Goal: Task Accomplishment & Management: Manage account settings

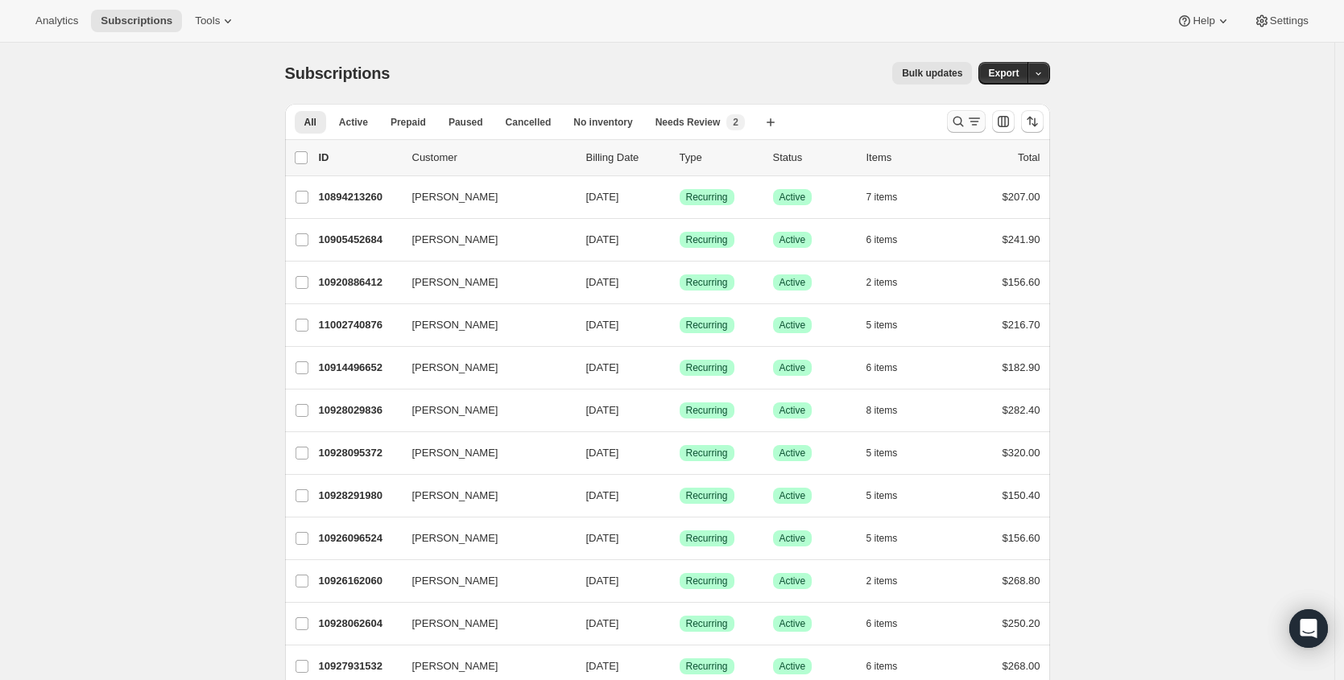
click at [966, 114] on icon "Search and filter results" at bounding box center [958, 122] width 16 height 16
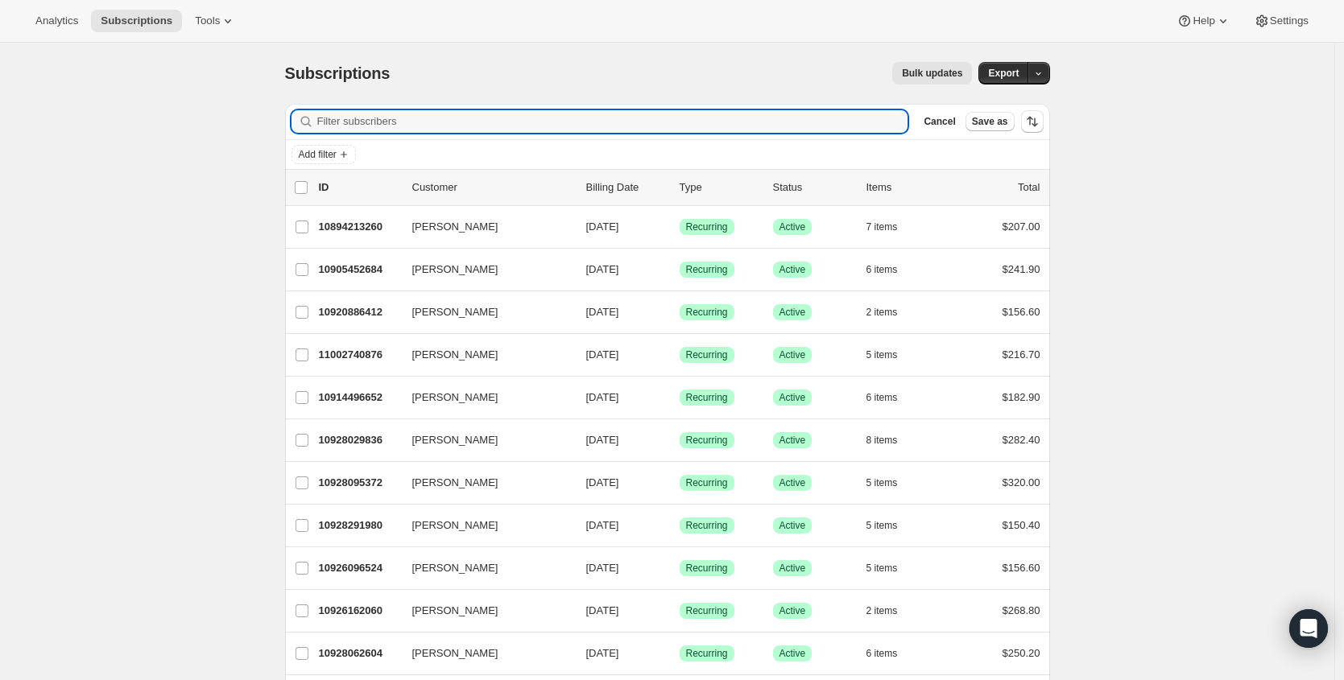
paste input "[PERSON_NAME][EMAIL_ADDRESS][PERSON_NAME][DOMAIN_NAME]"
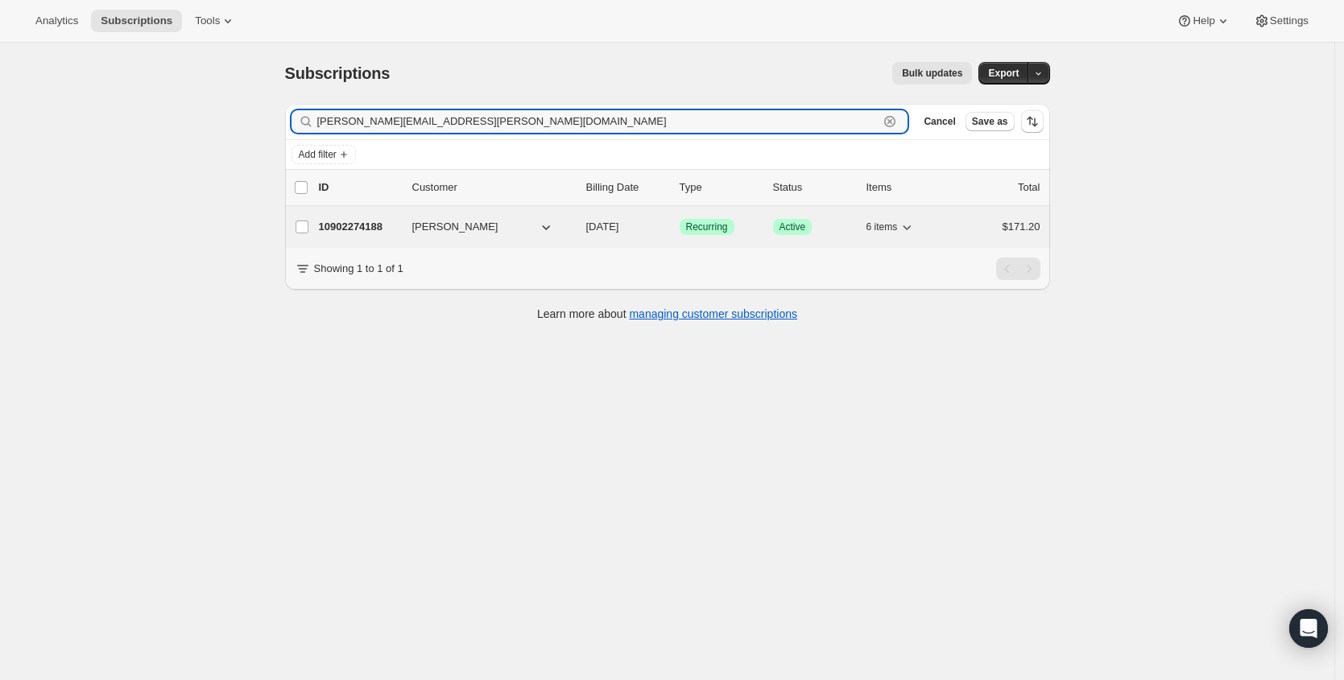
type input "[PERSON_NAME][EMAIL_ADDRESS][PERSON_NAME][DOMAIN_NAME]"
click at [341, 224] on p "10902274188" at bounding box center [359, 227] width 81 height 16
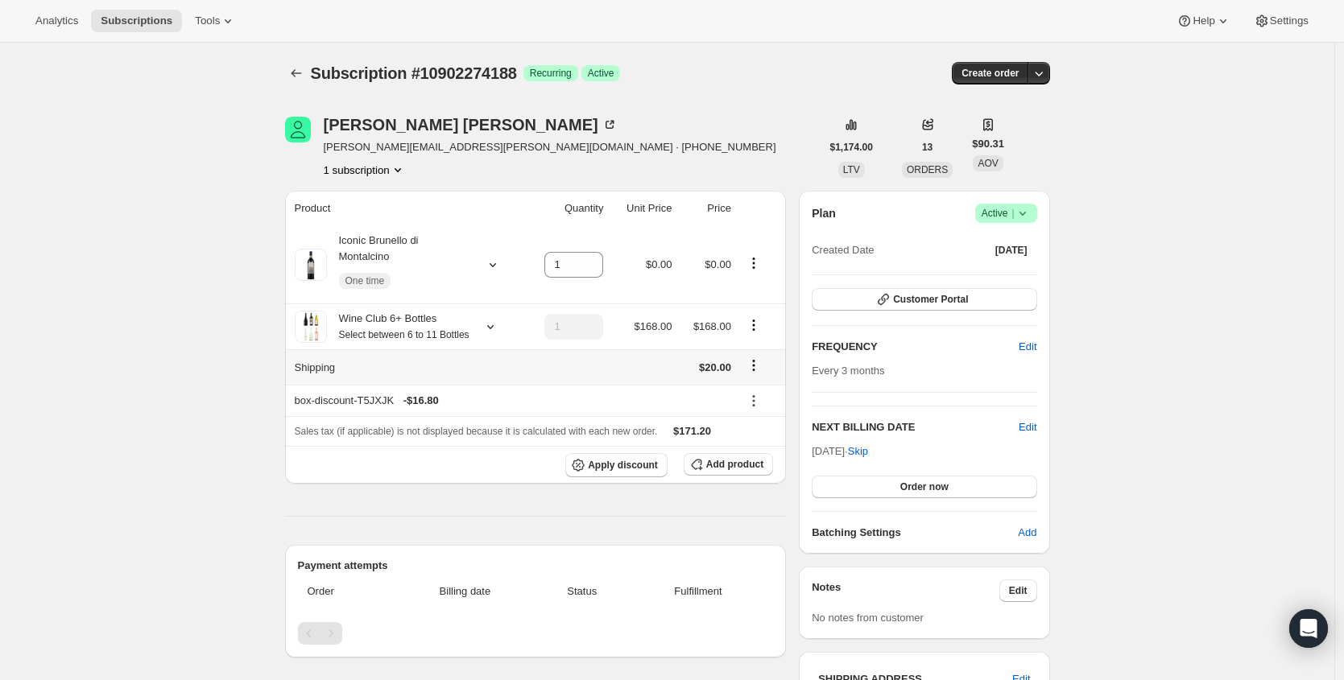
click at [757, 374] on icon "Shipping actions" at bounding box center [754, 366] width 16 height 16
click at [743, 420] on span "Edit shipping rate" at bounding box center [756, 415] width 81 height 12
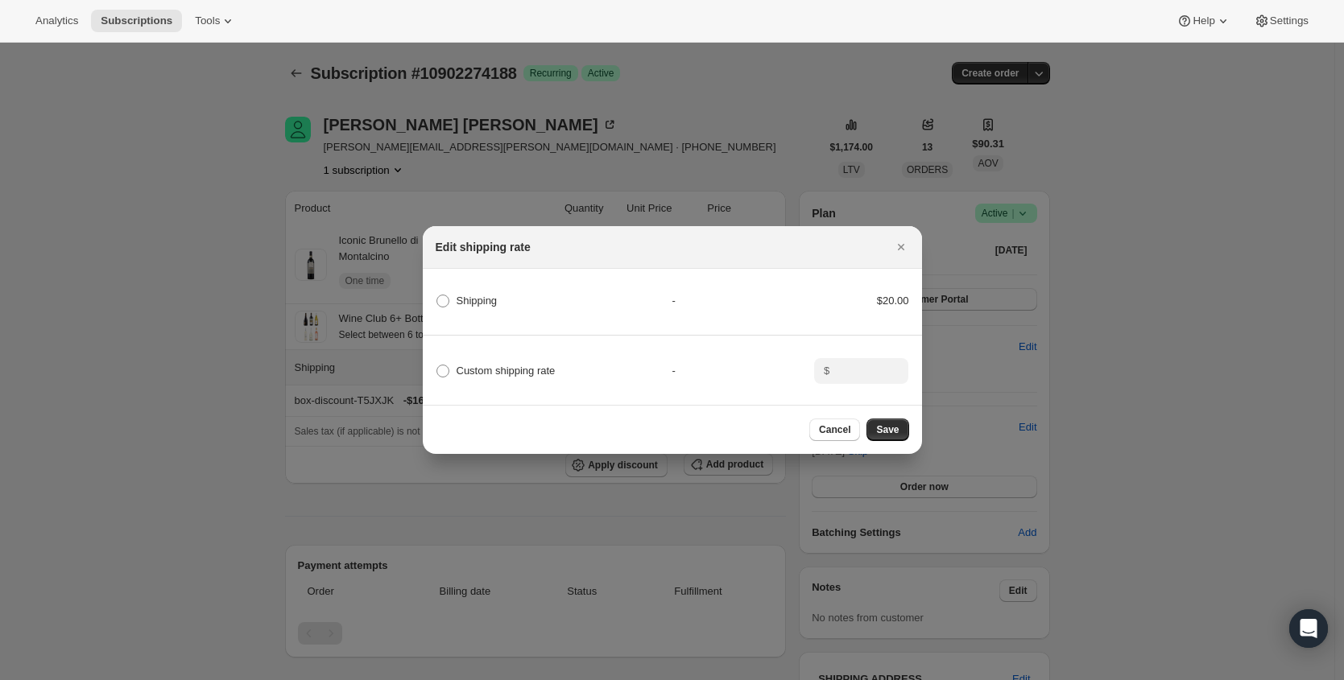
drag, startPoint x: 468, startPoint y: 362, endPoint x: 955, endPoint y: 348, distance: 487.4
click at [468, 365] on span "Custom shipping rate" at bounding box center [506, 371] width 99 height 12
click at [437, 365] on input "Custom shipping rate" at bounding box center [436, 365] width 1 height 1
radio input "true"
click at [854, 371] on input ":re6:" at bounding box center [859, 371] width 50 height 26
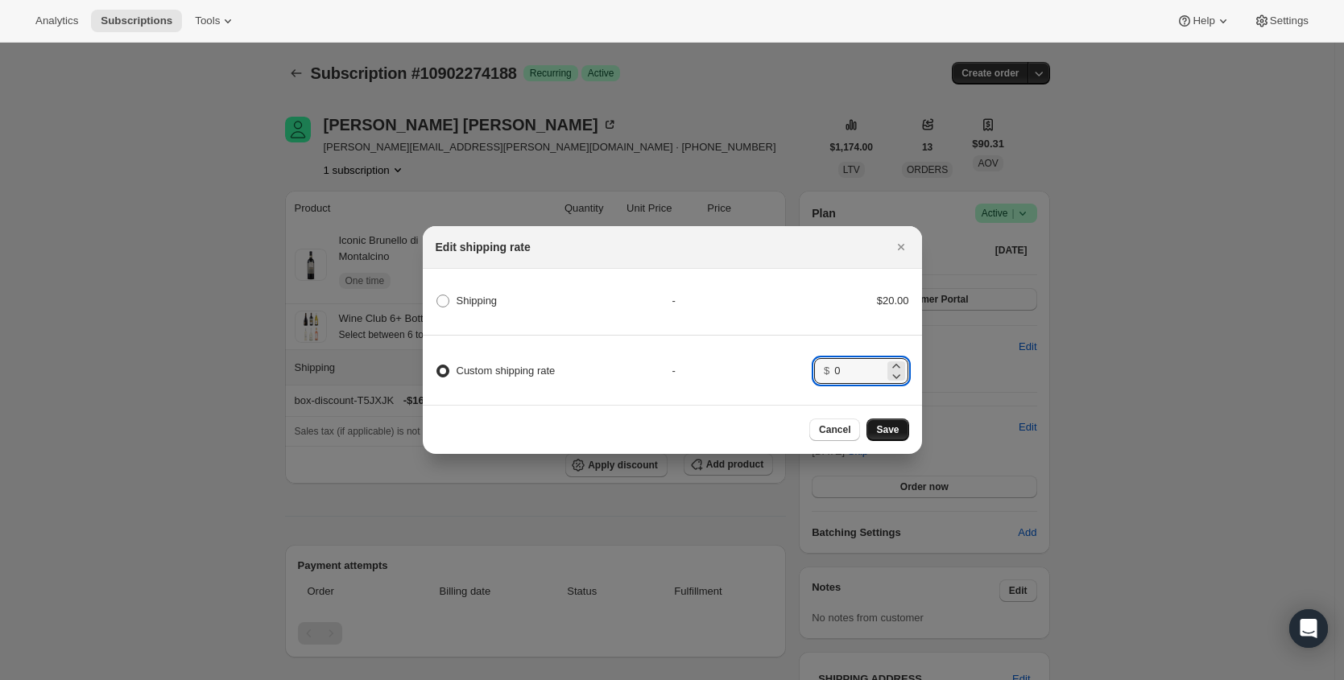
type input "0"
click at [905, 432] on button "Save" at bounding box center [887, 430] width 42 height 23
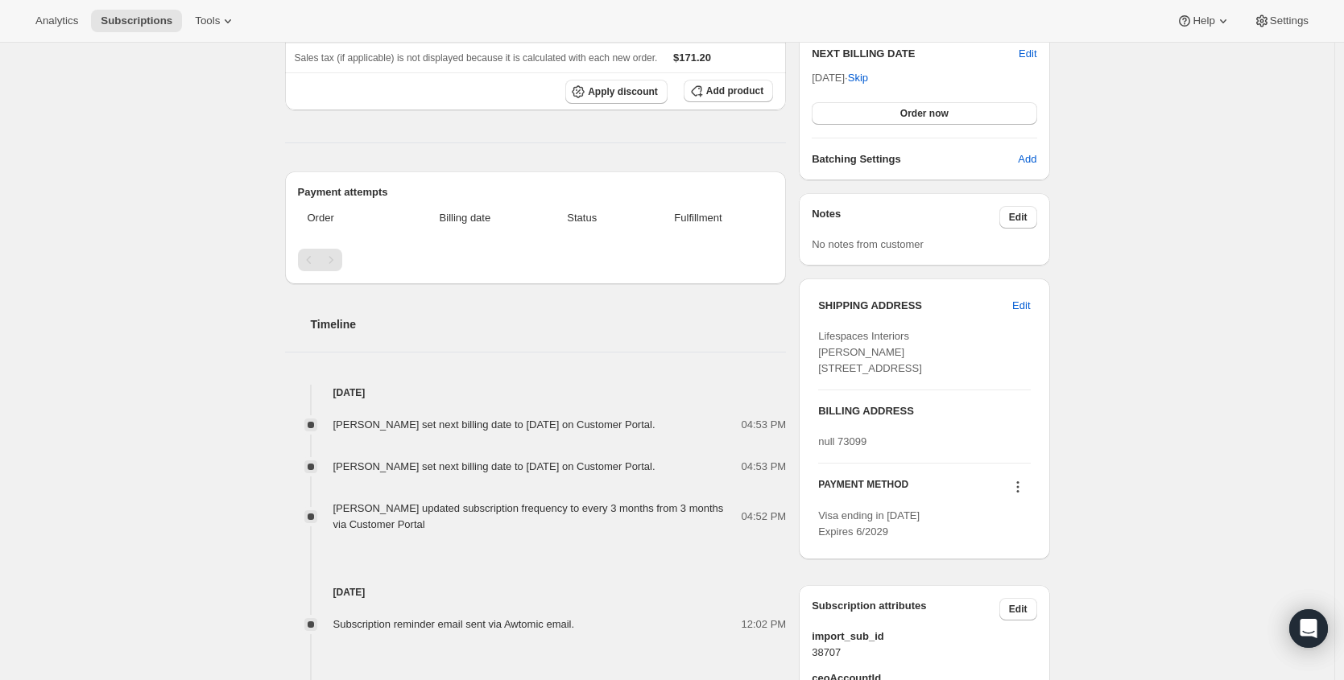
scroll to position [469, 0]
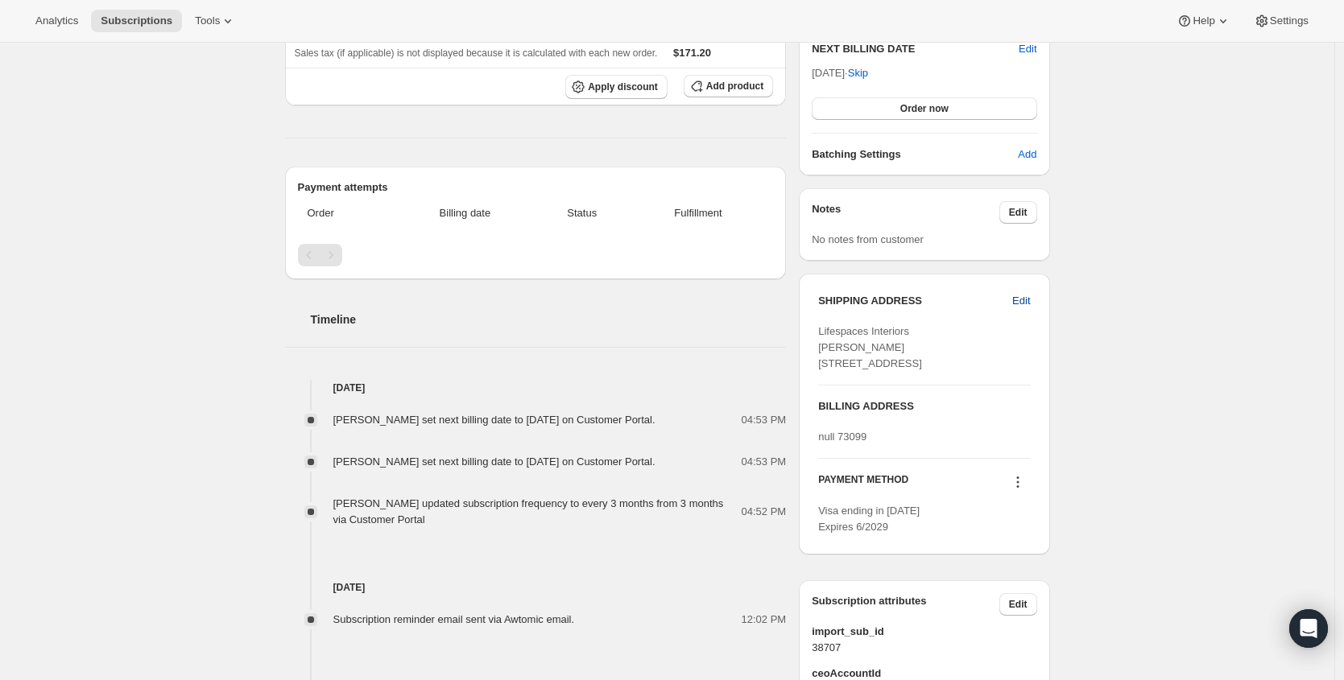
click at [1015, 301] on button "Edit" at bounding box center [1021, 301] width 37 height 26
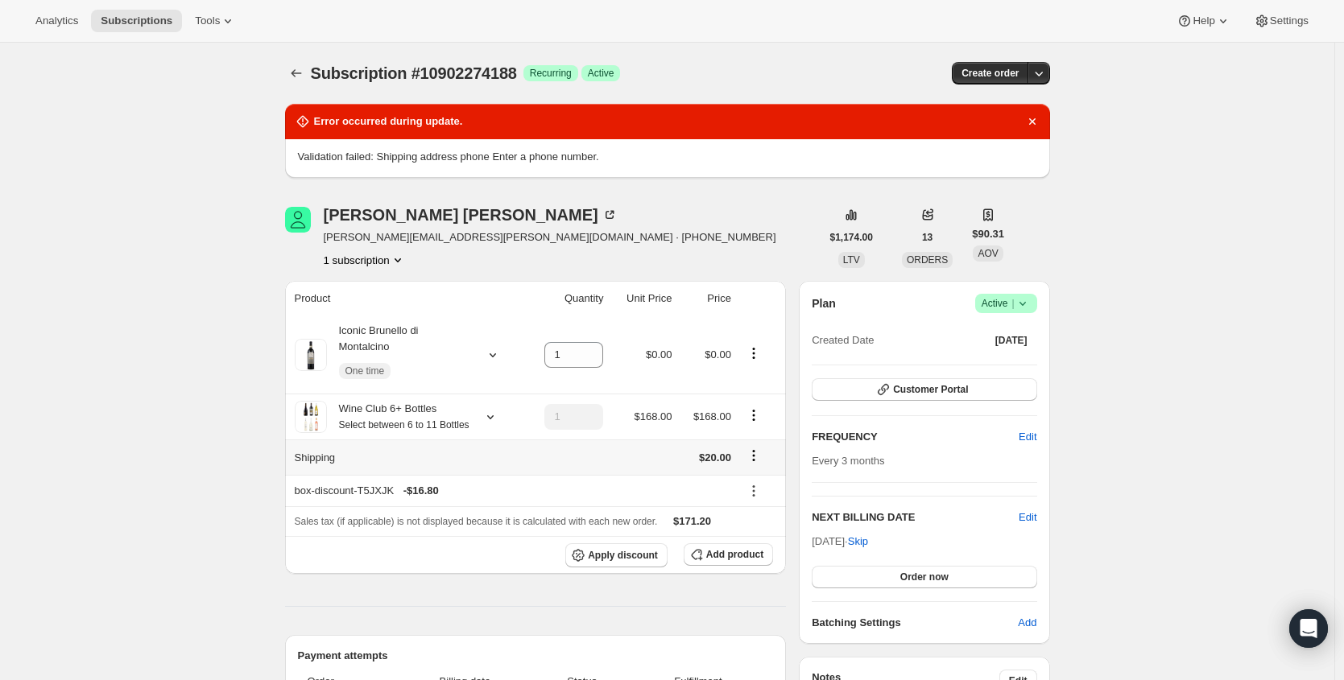
select select "[GEOGRAPHIC_DATA]"
select select "OK"
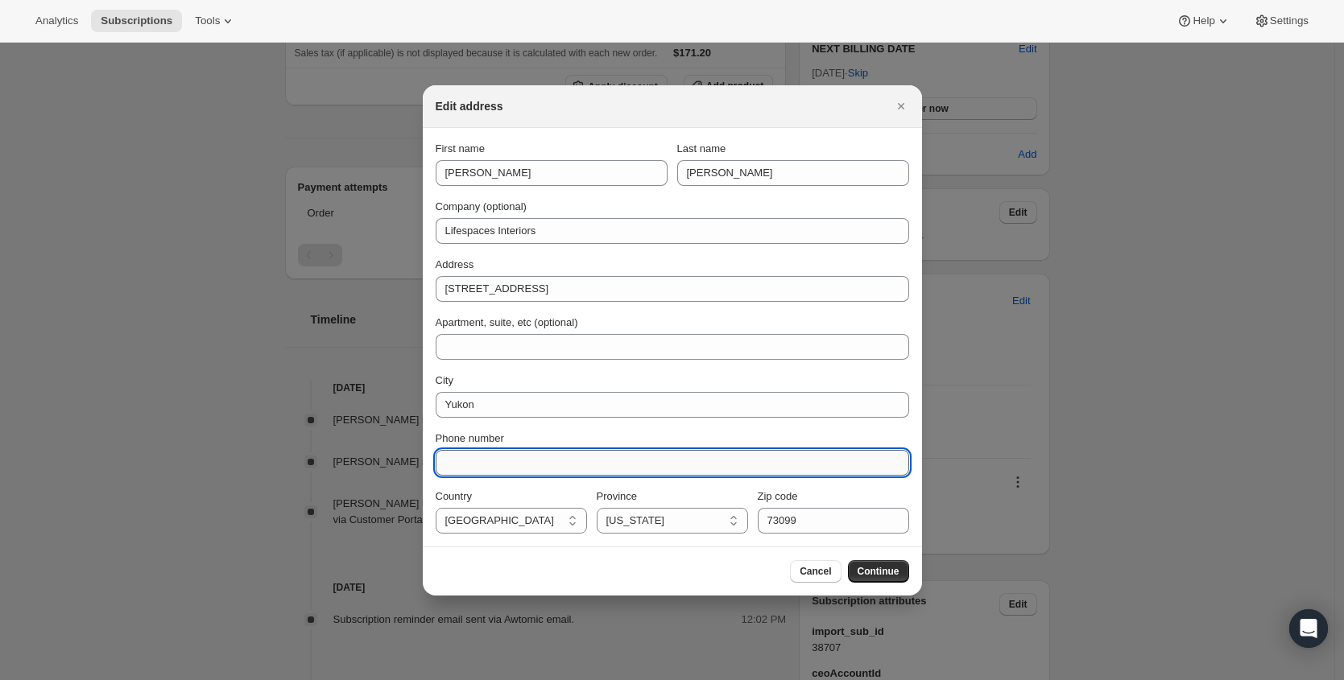
click at [555, 468] on input "Phone number" at bounding box center [672, 463] width 473 height 26
click at [449, 465] on input "99555555" at bounding box center [672, 463] width 473 height 26
click at [556, 465] on input "919555555" at bounding box center [672, 463] width 473 height 26
type input "9195555555"
click at [901, 558] on div "Cancel Continue" at bounding box center [672, 571] width 499 height 49
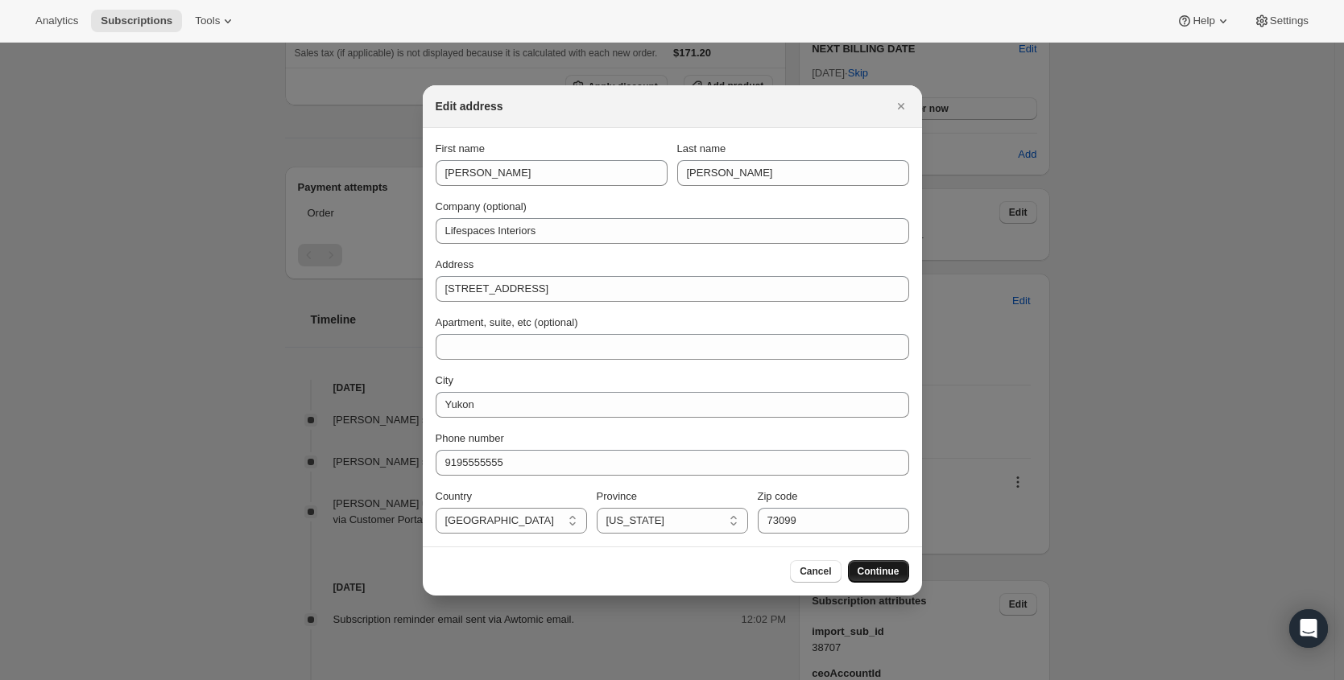
click at [889, 568] on span "Continue" at bounding box center [879, 571] width 42 height 13
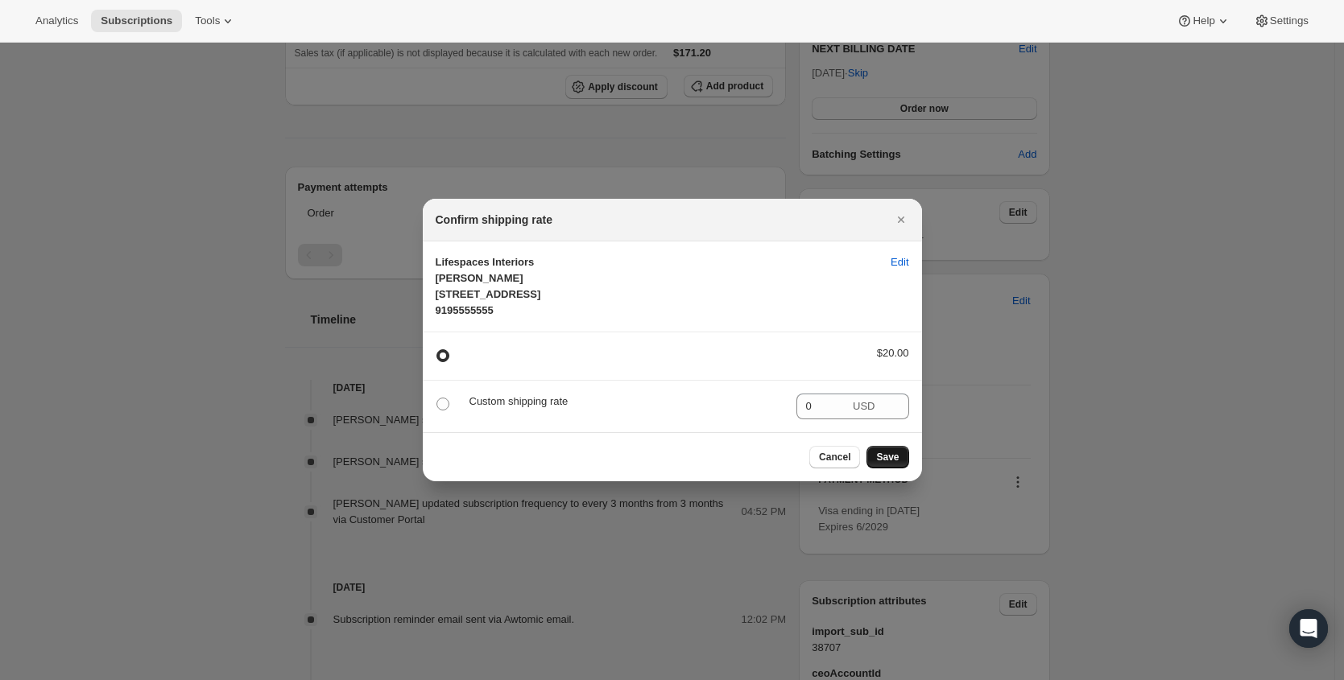
click at [894, 464] on span "Save" at bounding box center [887, 457] width 23 height 13
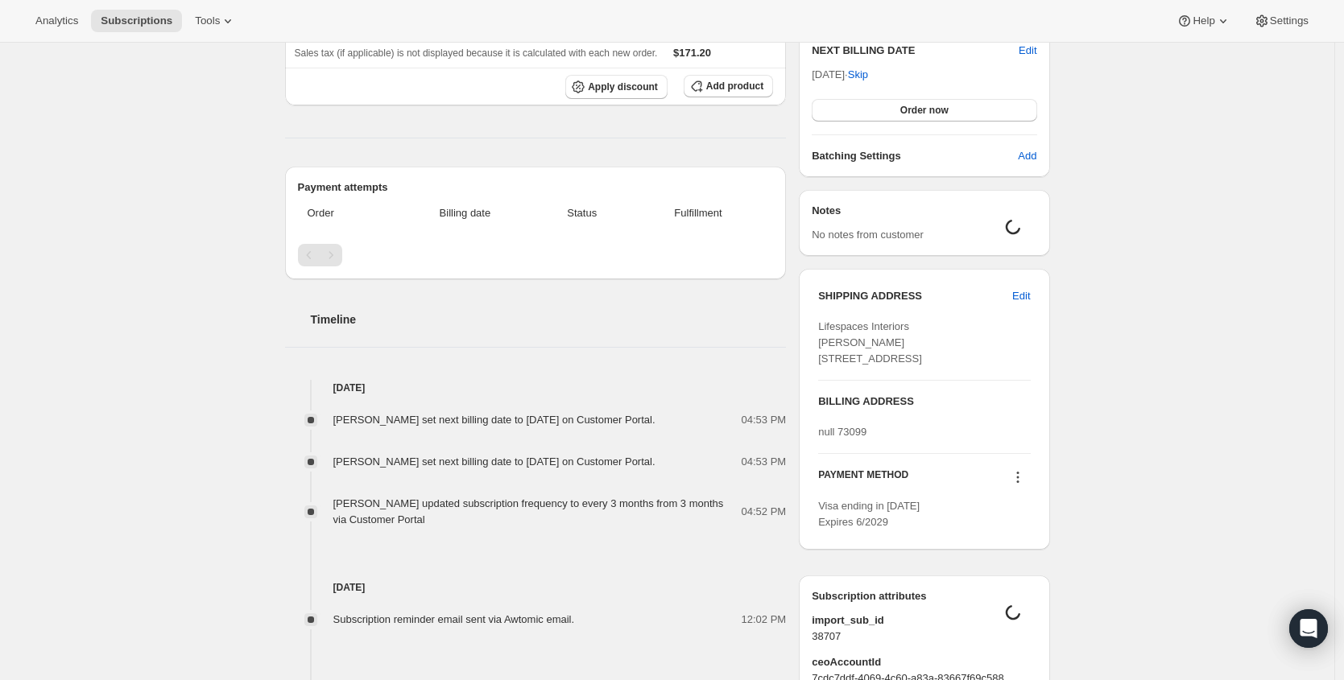
click at [893, 470] on div "Lifespaces Interiors [PERSON_NAME] [STREET_ADDRESS] 9195555555 Edit $20.00 Cust…" at bounding box center [672, 498] width 499 height 191
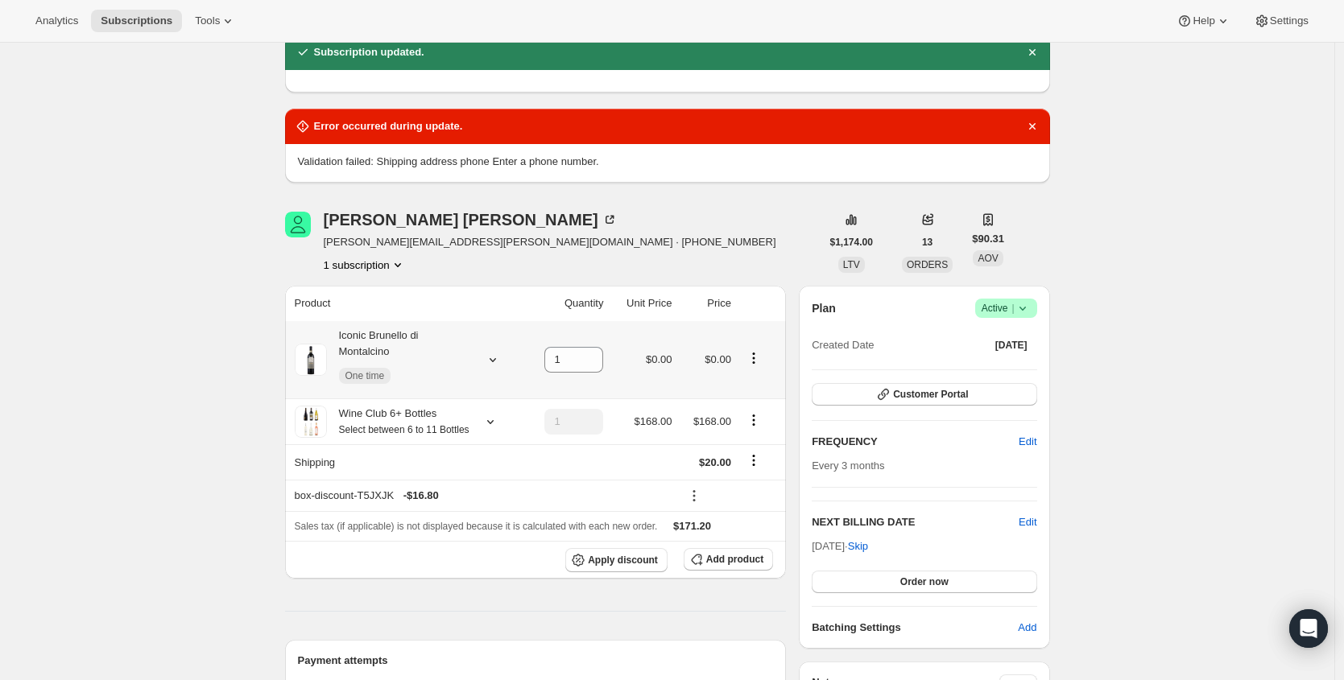
scroll to position [118, 0]
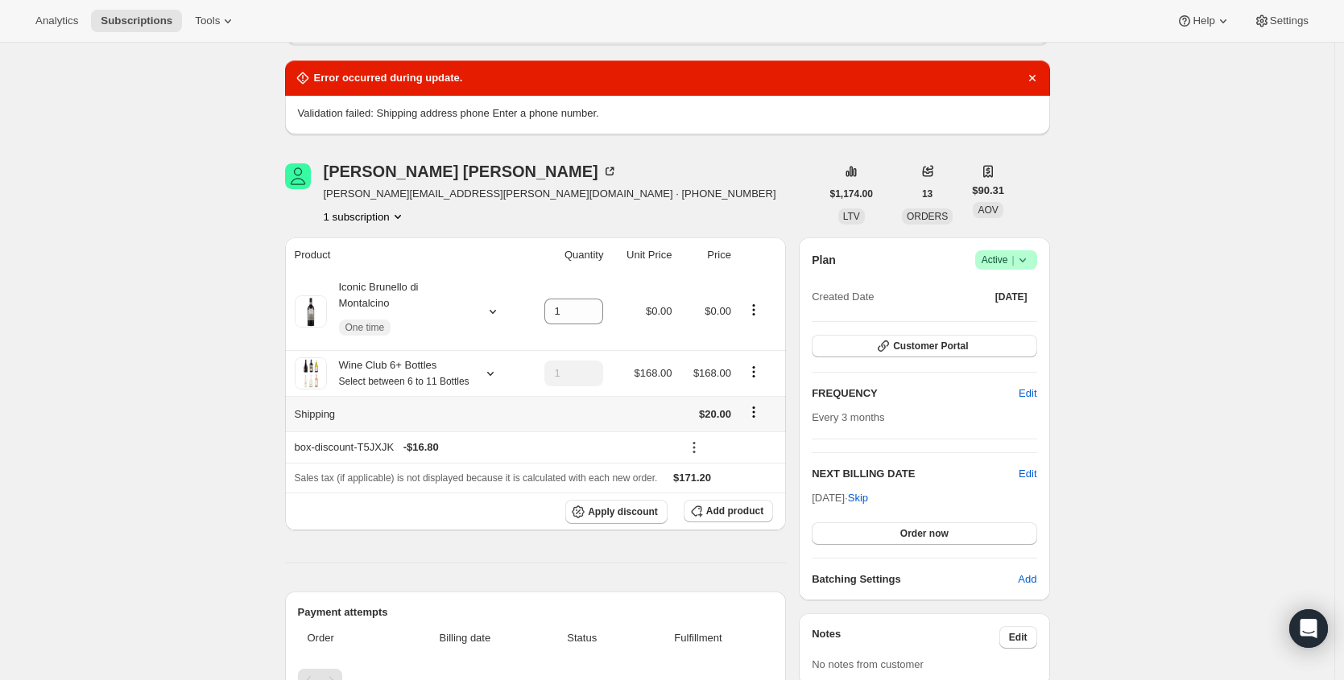
click at [762, 420] on icon "Shipping actions" at bounding box center [754, 412] width 16 height 16
click at [756, 420] on icon "Shipping actions" at bounding box center [754, 412] width 16 height 16
click at [755, 465] on span "Edit shipping rate" at bounding box center [756, 462] width 81 height 12
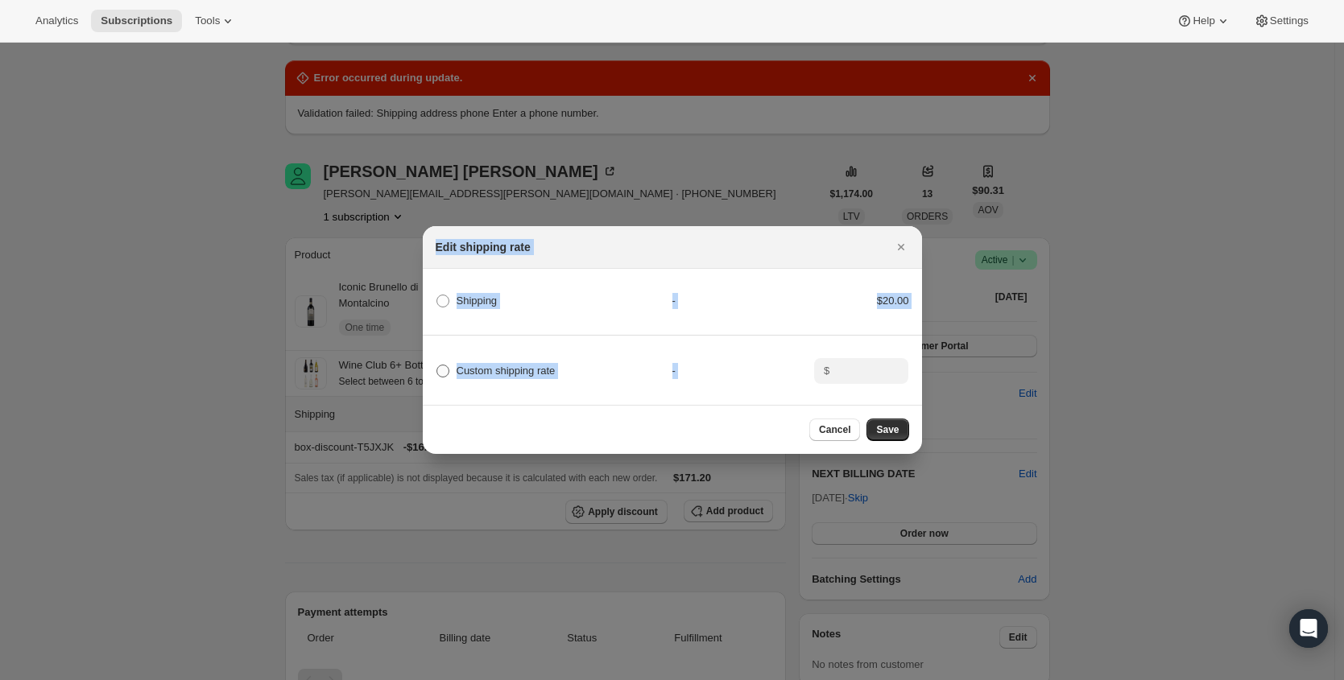
click at [544, 370] on span "Custom shipping rate" at bounding box center [506, 371] width 99 height 12
click at [437, 366] on input "Custom shipping rate" at bounding box center [436, 365] width 1 height 1
radio input "true"
click at [870, 358] on input ":rh5:" at bounding box center [859, 371] width 50 height 26
type input "0"
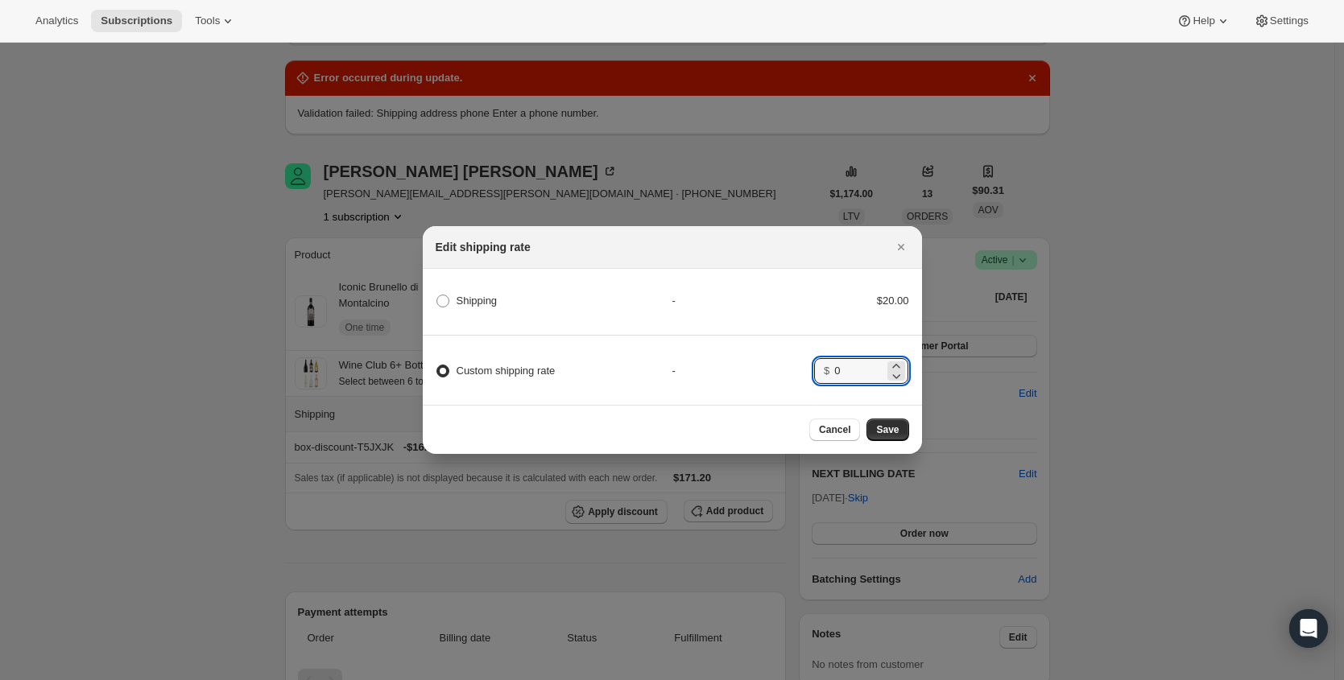
click at [894, 428] on span "Save" at bounding box center [887, 430] width 23 height 13
